Goal: Transaction & Acquisition: Purchase product/service

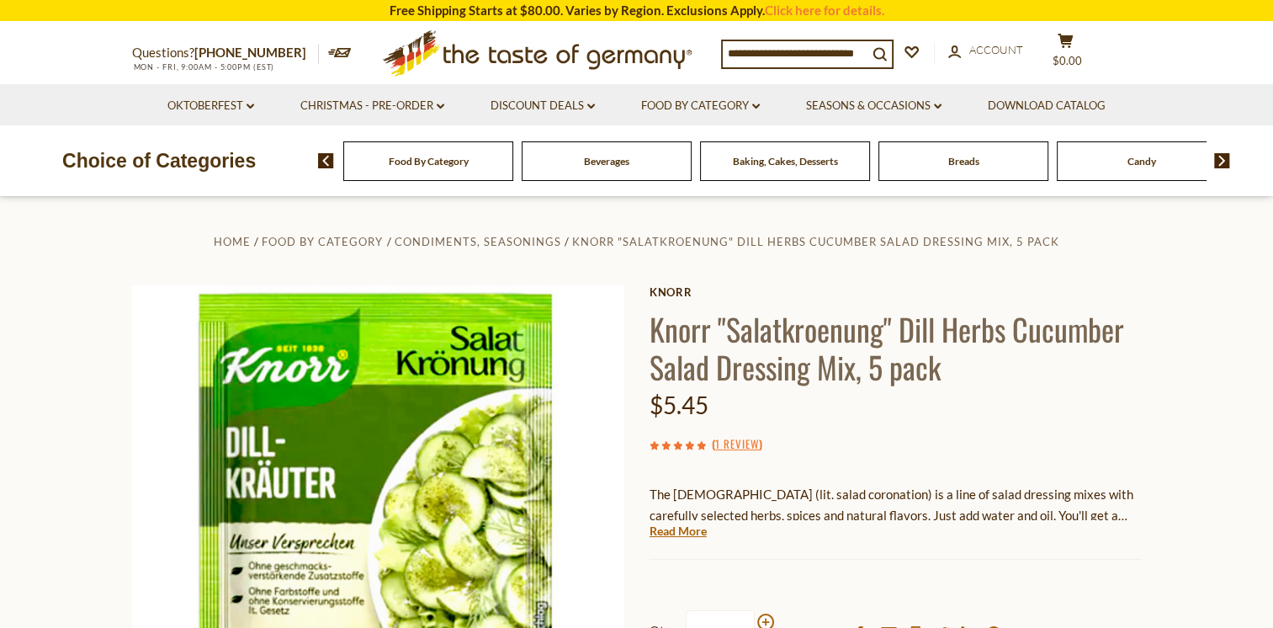
click at [785, 52] on input at bounding box center [795, 53] width 145 height 24
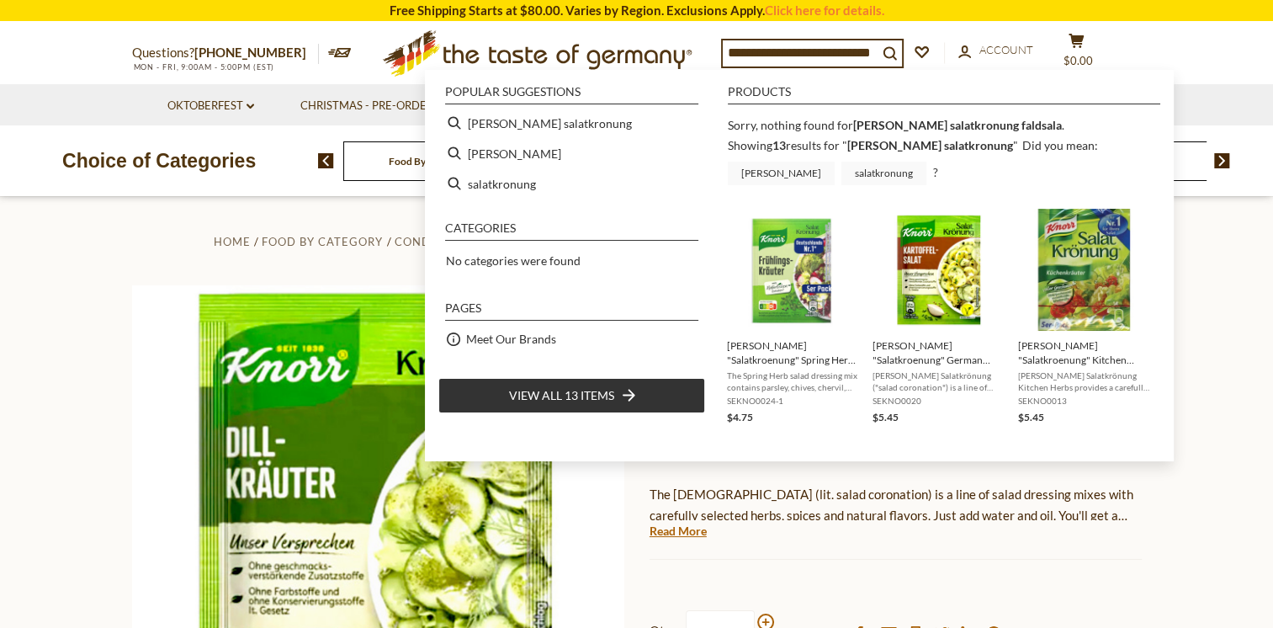
scroll to position [0, 28]
type input "**********"
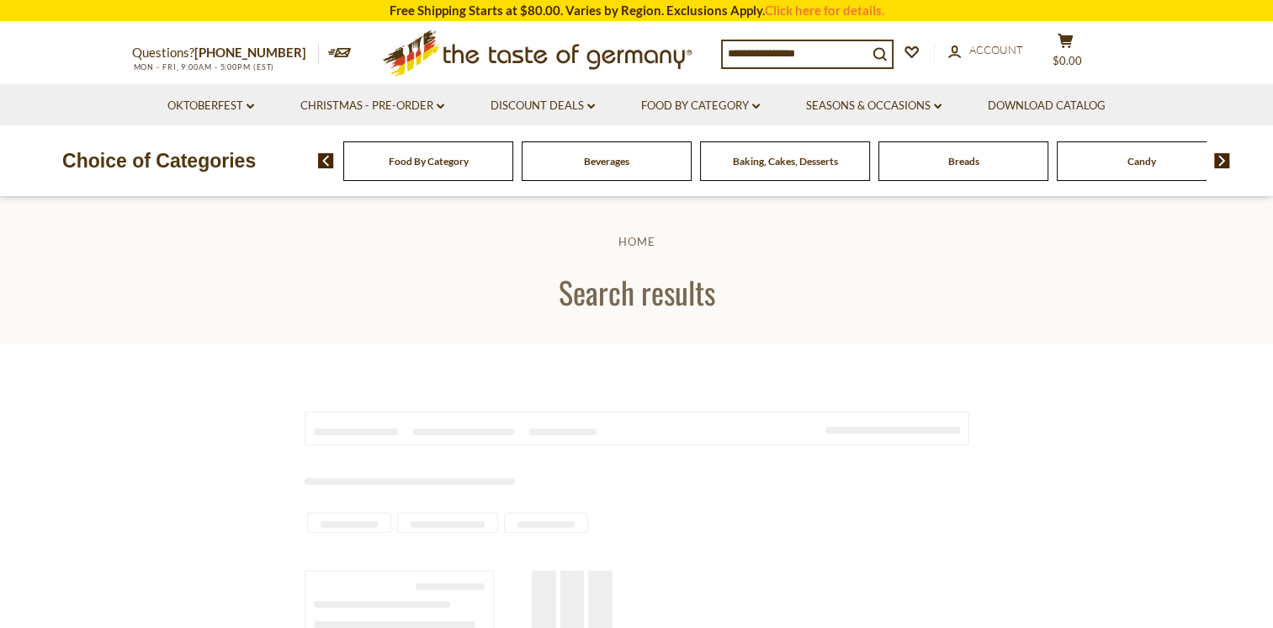
type input "**********"
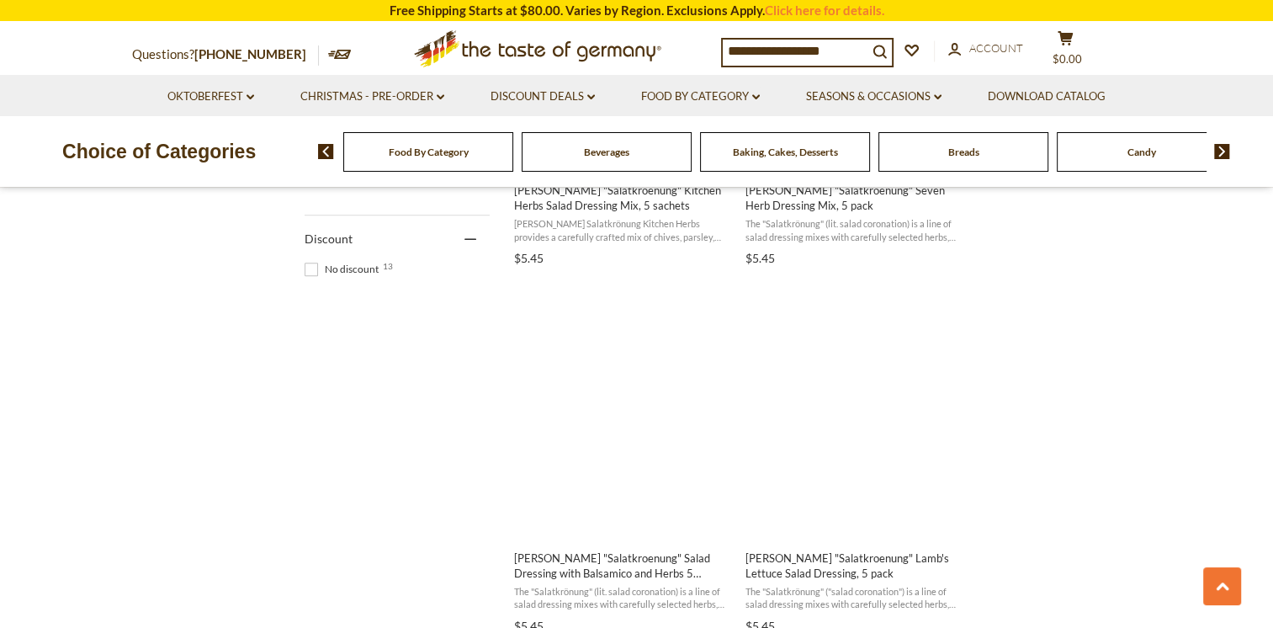
scroll to position [977, 0]
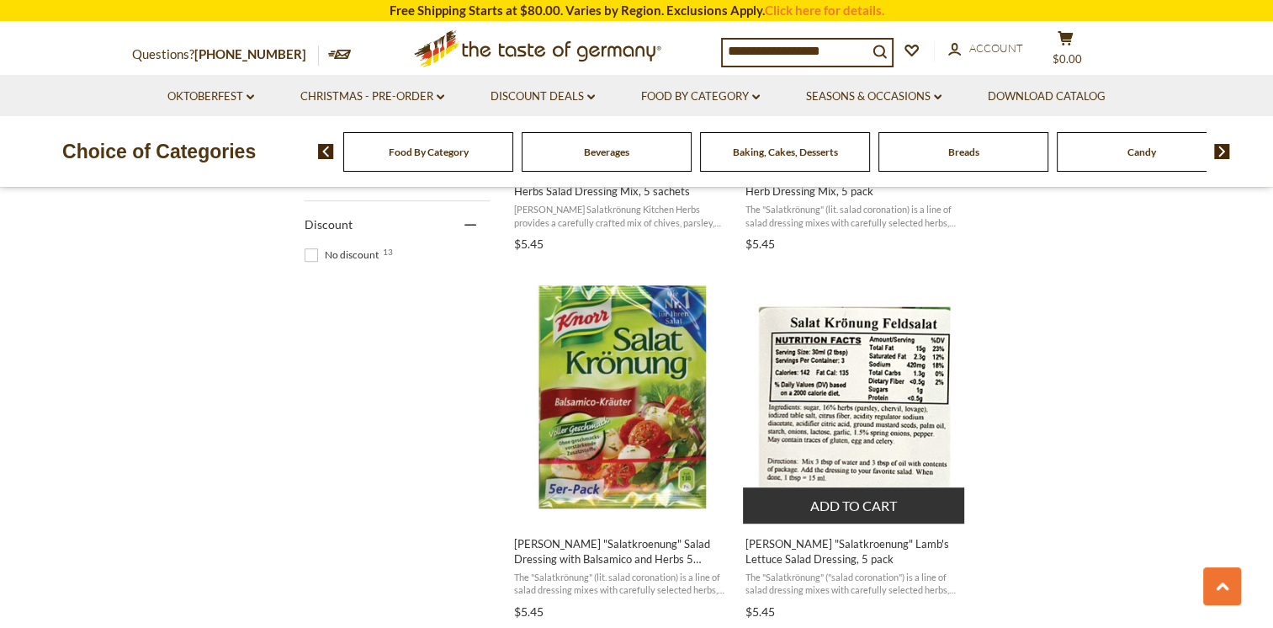
click at [866, 501] on button "Add to cart" at bounding box center [853, 505] width 221 height 36
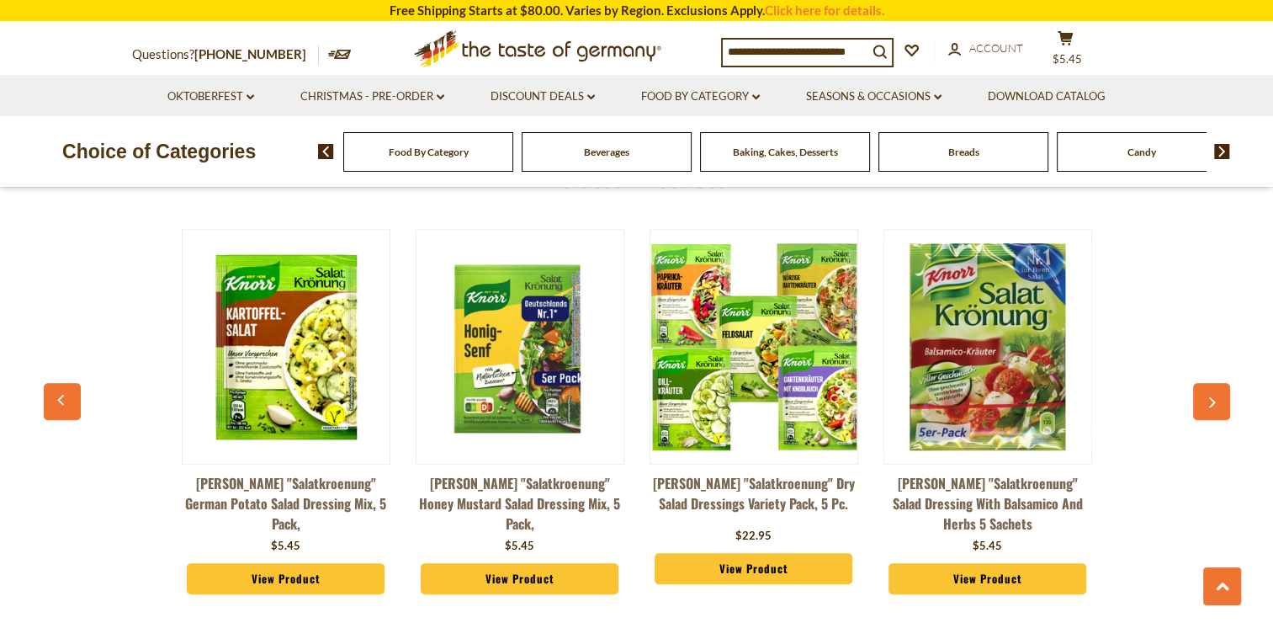
scroll to position [1001, 0]
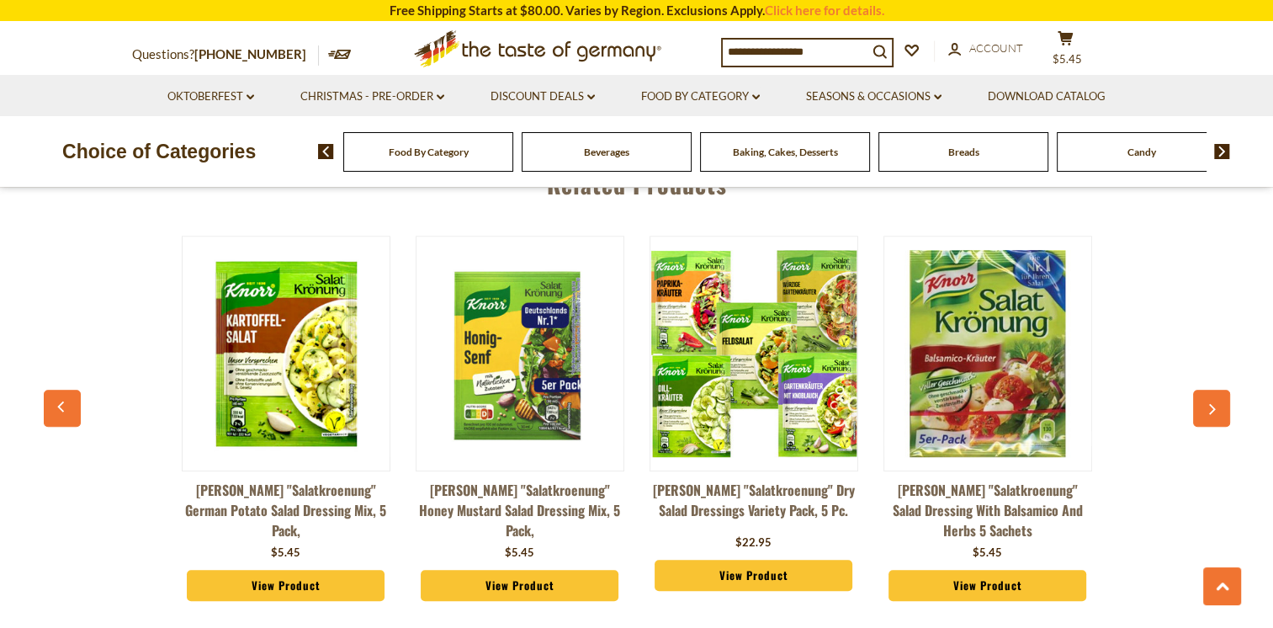
click at [267, 570] on link "View Product" at bounding box center [286, 586] width 199 height 32
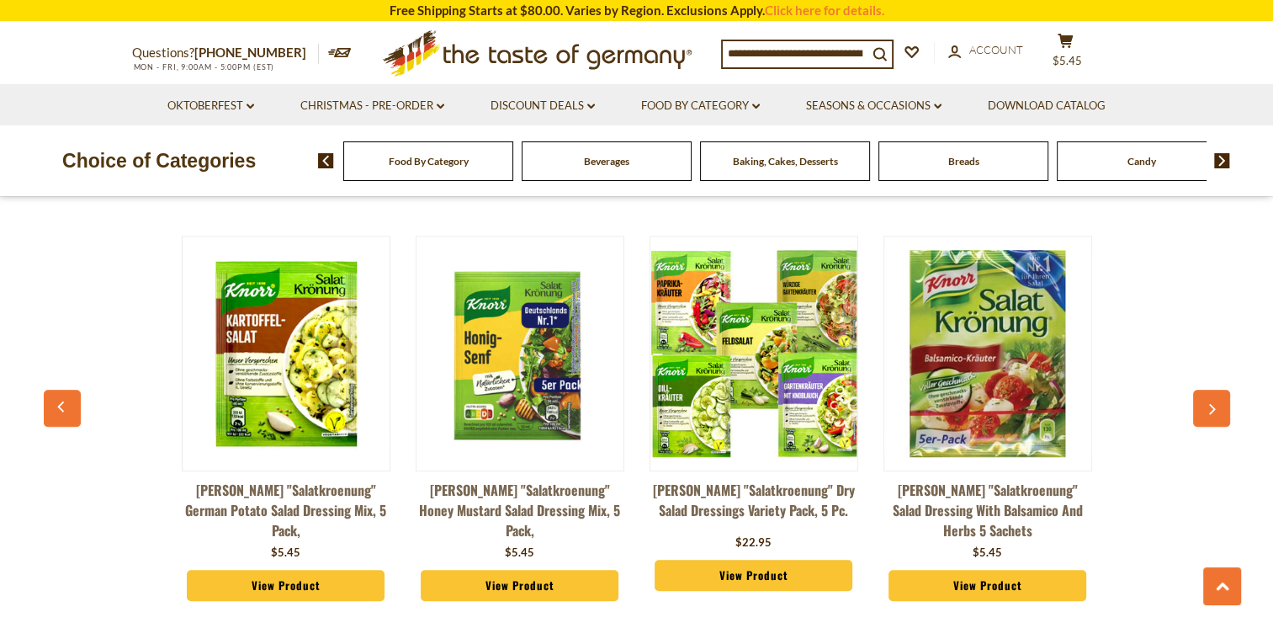
click at [776, 566] on link "View Product" at bounding box center [754, 576] width 199 height 32
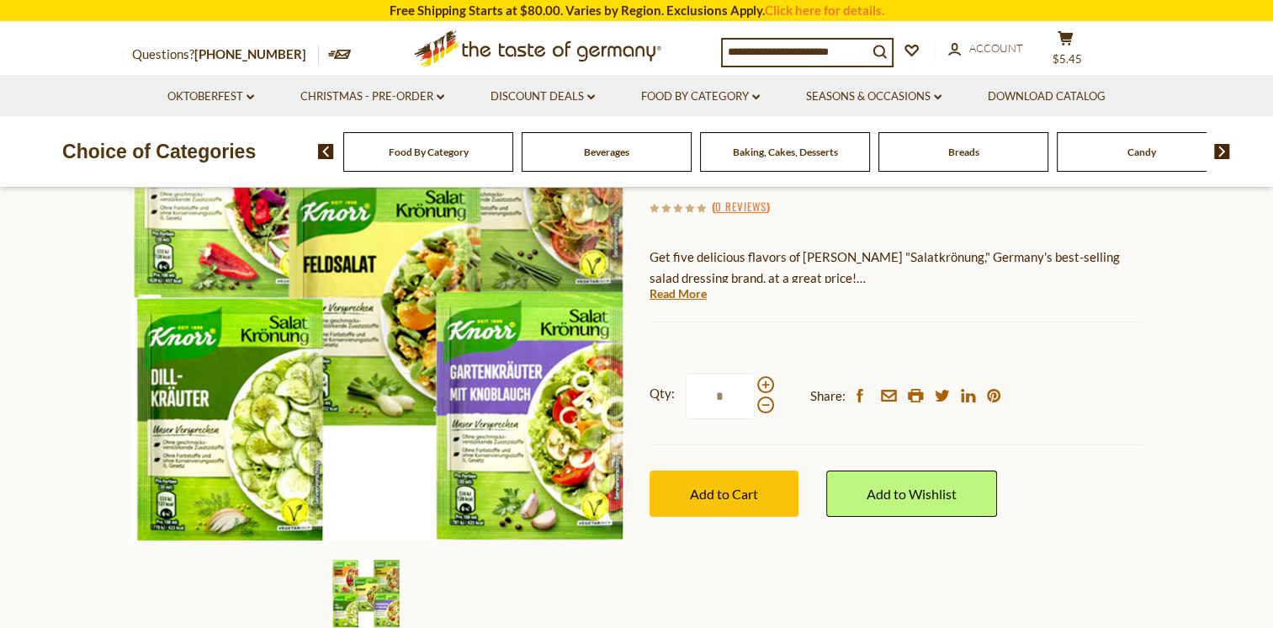
scroll to position [269, 0]
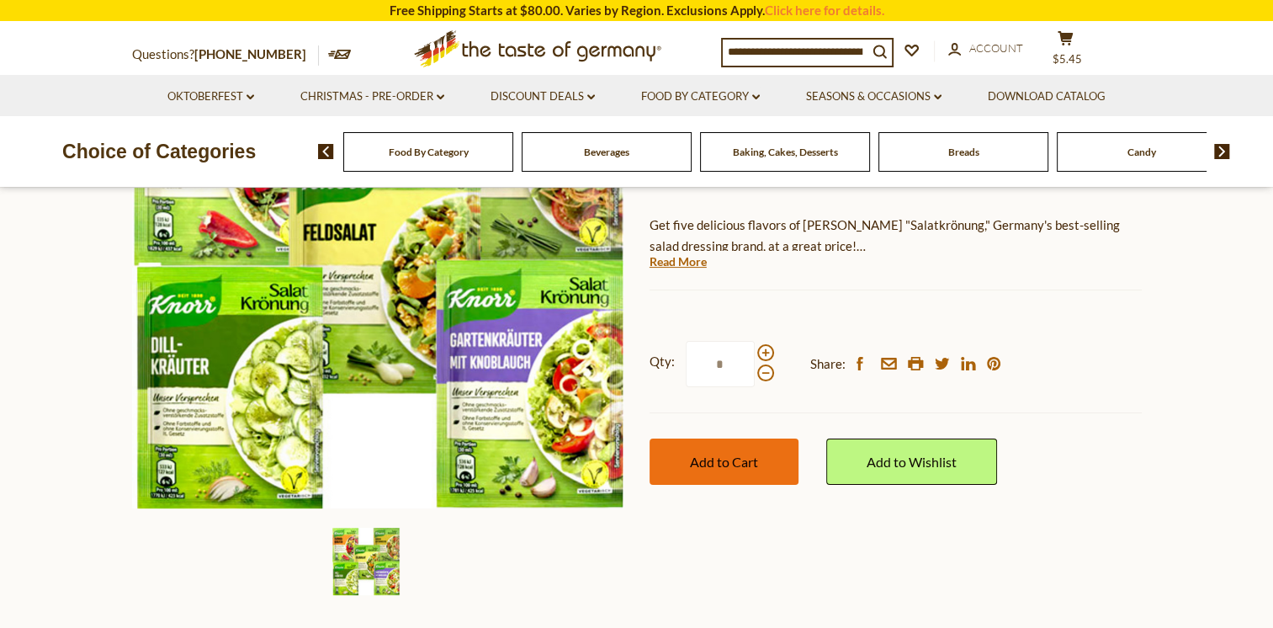
click at [761, 459] on button "Add to Cart" at bounding box center [724, 461] width 149 height 46
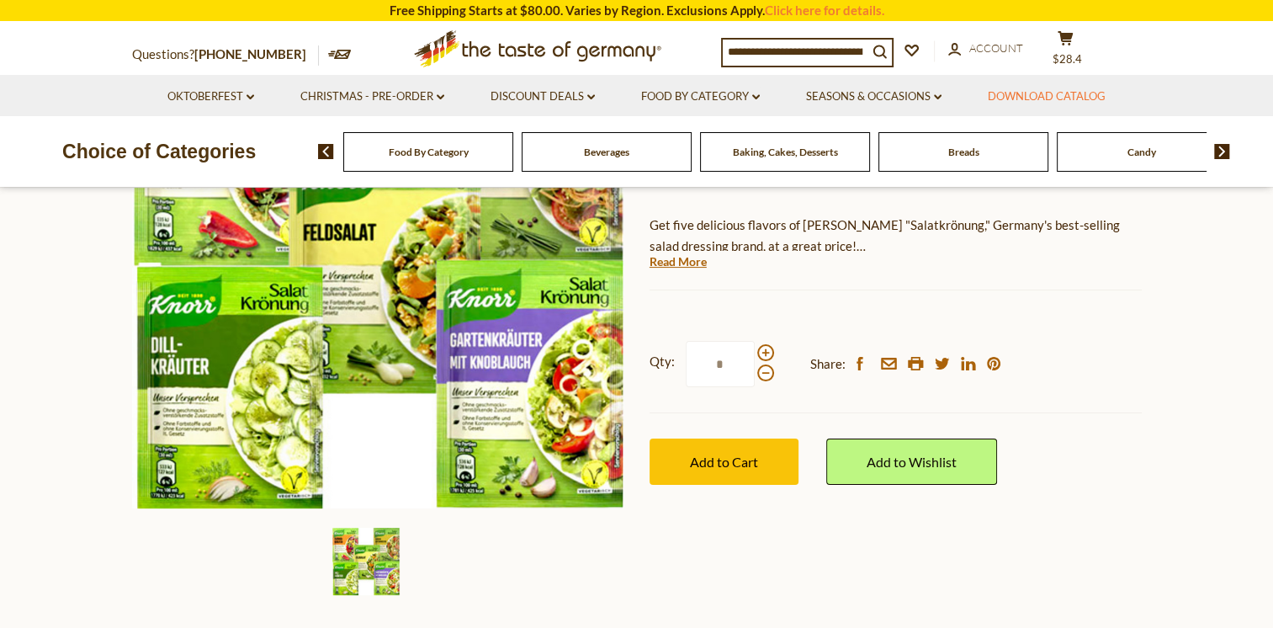
click at [1086, 94] on link "Download Catalog" at bounding box center [1047, 97] width 118 height 19
click at [1081, 52] on span "$28.4" at bounding box center [1067, 58] width 29 height 13
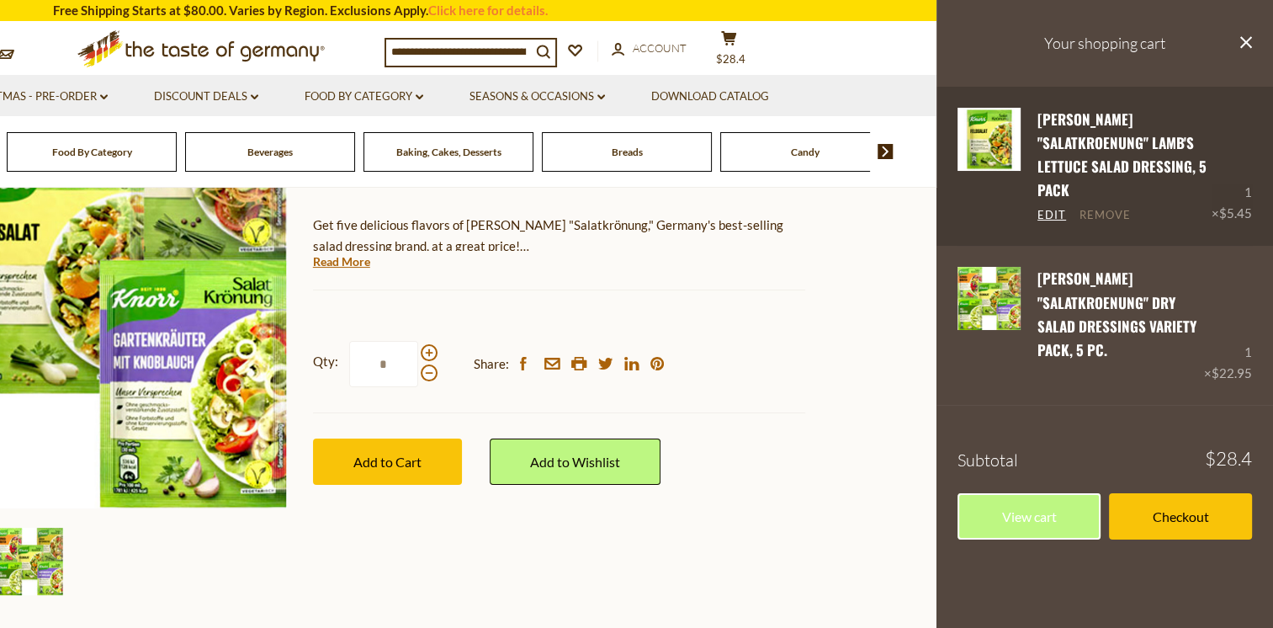
click at [1108, 208] on link "Remove" at bounding box center [1105, 215] width 51 height 15
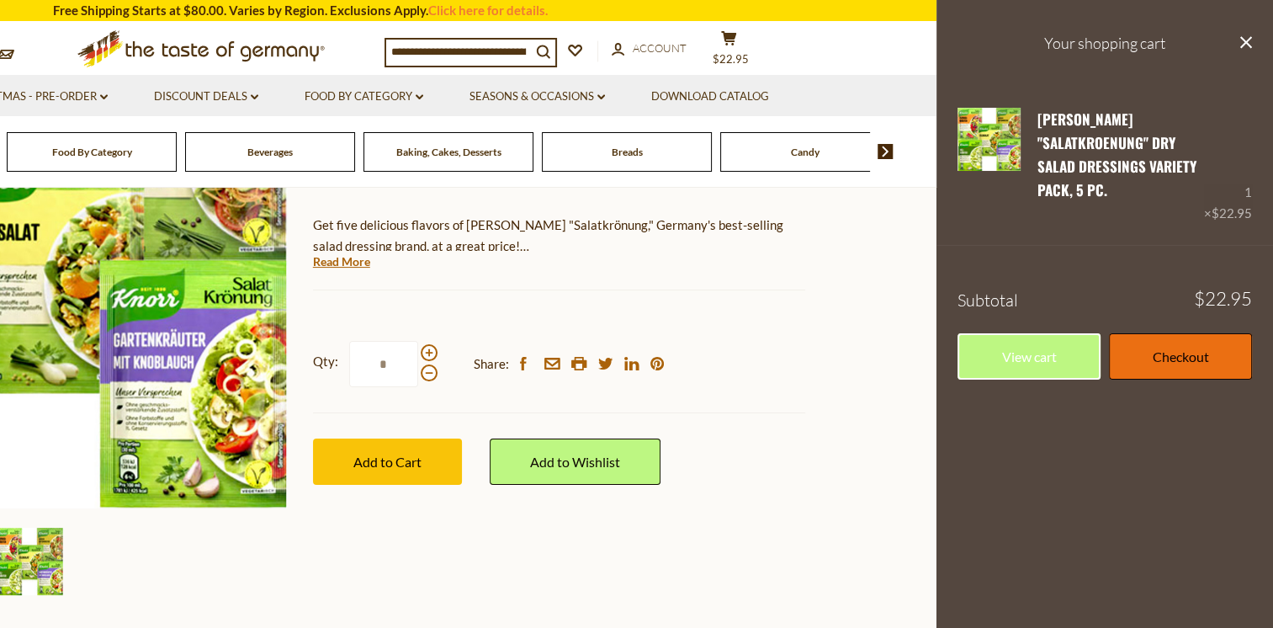
click at [1178, 337] on link "Checkout" at bounding box center [1180, 356] width 143 height 46
